Goal: Find specific page/section: Find specific page/section

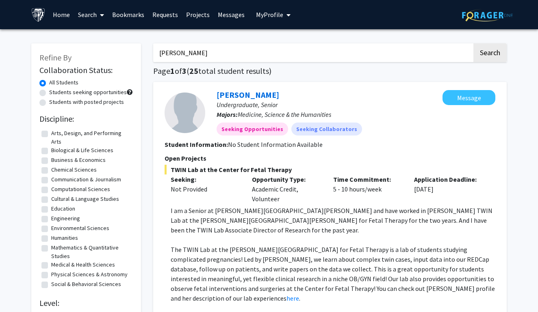
scroll to position [80, 0]
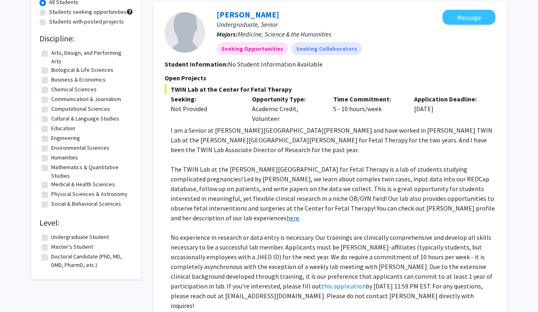
click at [299, 214] on link "here" at bounding box center [292, 218] width 13 height 8
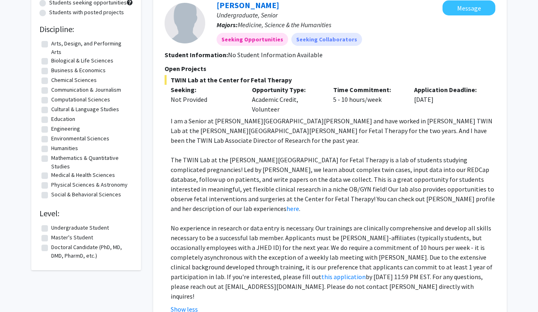
scroll to position [86, 0]
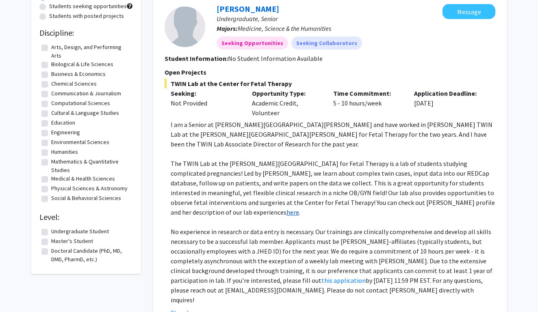
click at [299, 208] on link "here" at bounding box center [292, 212] width 13 height 8
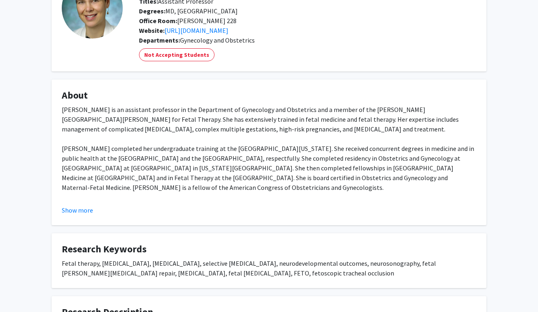
scroll to position [77, 0]
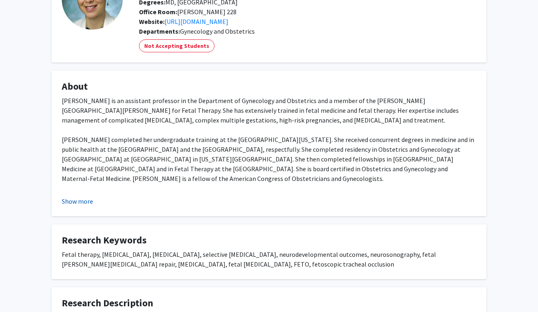
click at [85, 204] on button "Show more" at bounding box center [77, 202] width 31 height 10
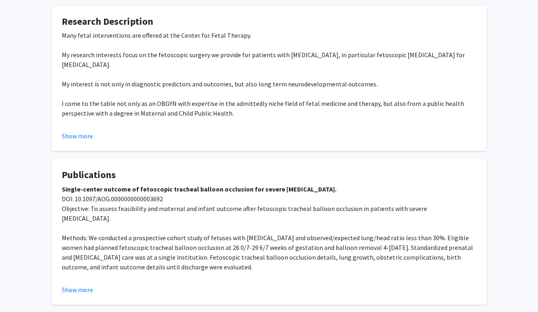
scroll to position [462, 0]
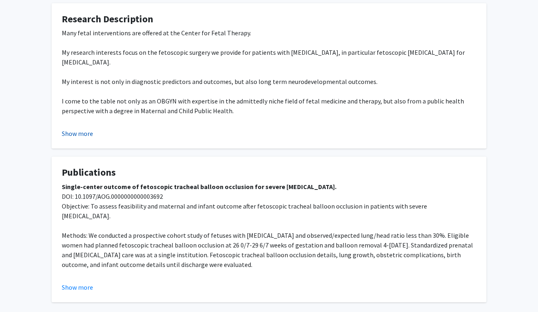
click at [86, 132] on button "Show more" at bounding box center [77, 134] width 31 height 10
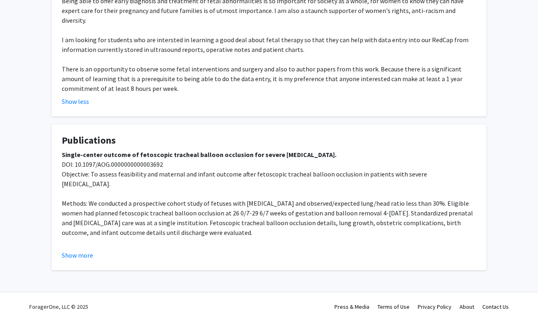
scroll to position [590, 0]
click at [84, 251] on button "Show more" at bounding box center [77, 256] width 31 height 10
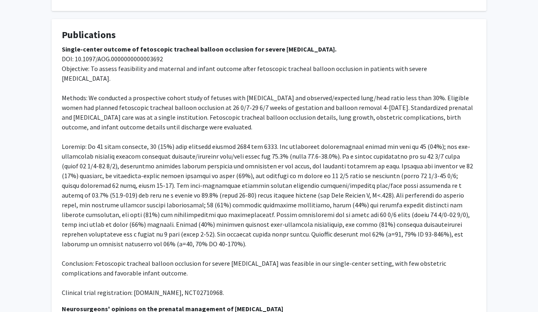
scroll to position [697, 0]
drag, startPoint x: 395, startPoint y: 61, endPoint x: 418, endPoint y: 58, distance: 22.5
click at [418, 65] on span "Objective: To assess feasibility and maternal and infant outcome after fetoscop…" at bounding box center [244, 74] width 365 height 18
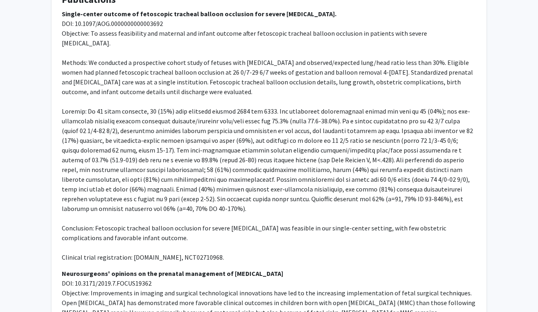
scroll to position [746, 0]
